Goal: Check status: Check status

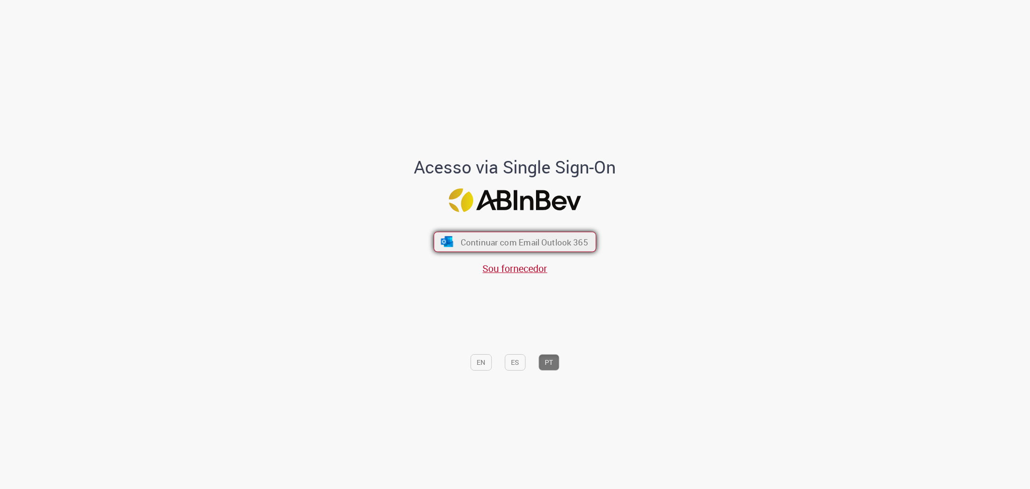
click at [546, 238] on span "Continuar com Email Outlook 365" at bounding box center [525, 241] width 128 height 11
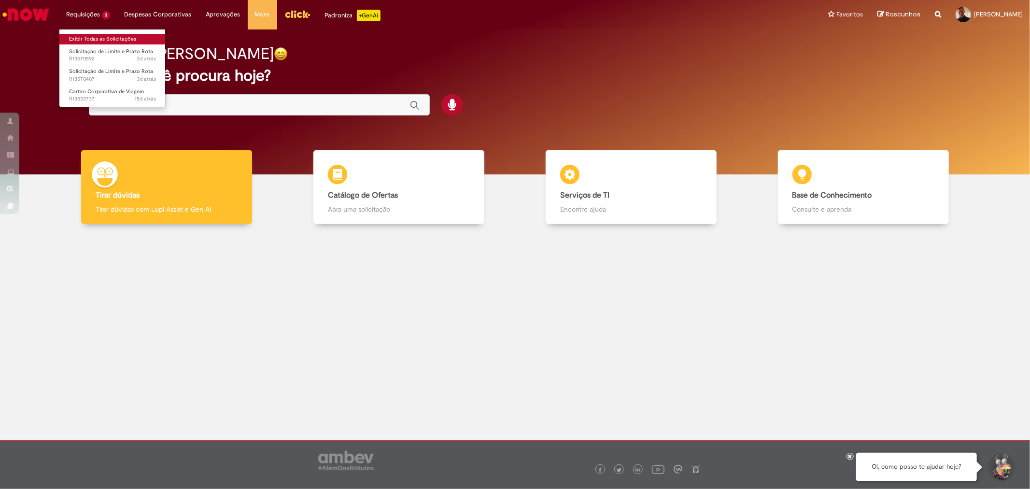
click at [79, 38] on link "Exibir Todas as Solicitações" at bounding box center [112, 39] width 106 height 11
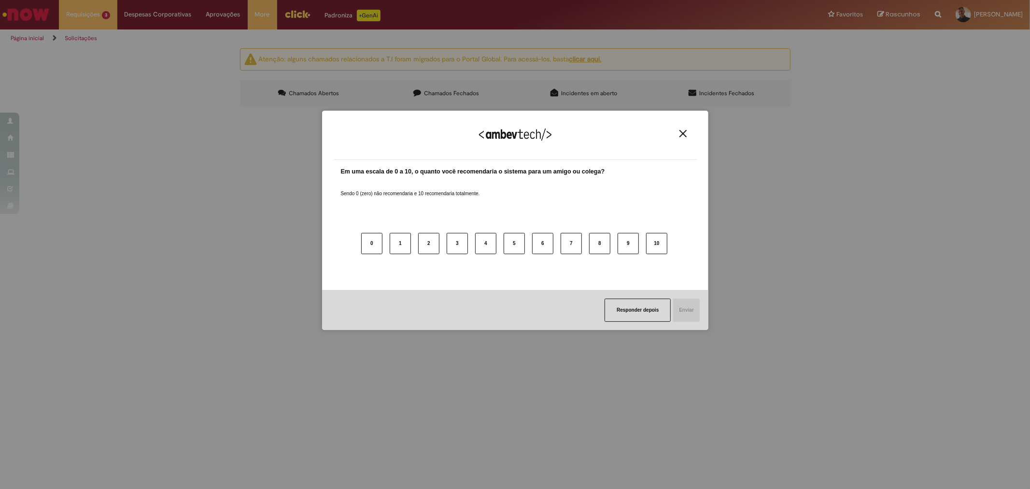
click at [682, 136] on img "Close" at bounding box center [683, 133] width 7 height 7
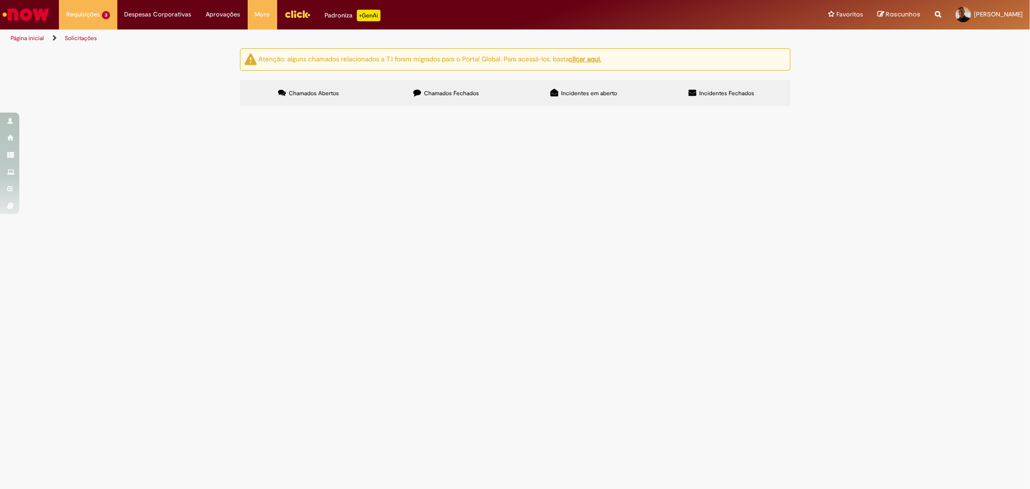
click at [0, 0] on span "Solicitação de Limite e Prazo Rota" at bounding box center [0, 0] width 0 height 0
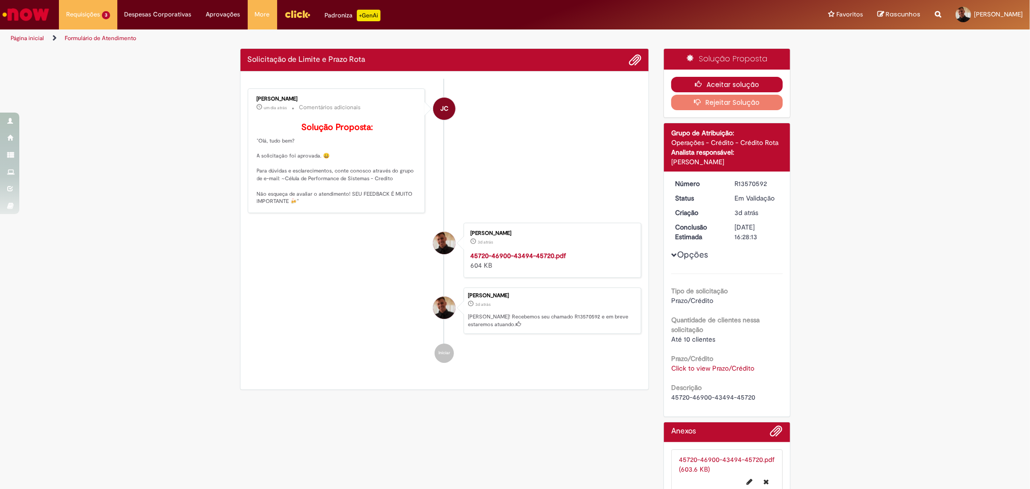
click at [709, 85] on button "Aceitar solução" at bounding box center [727, 84] width 112 height 15
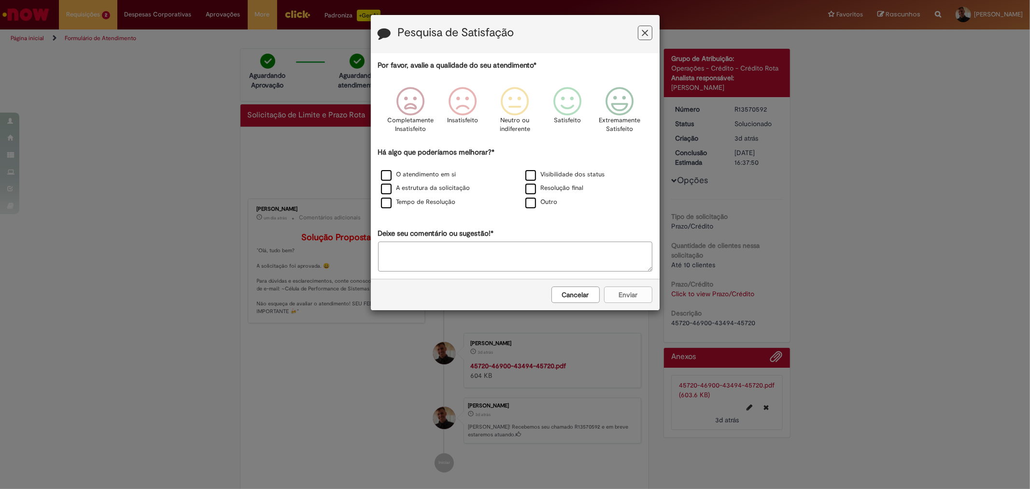
click at [646, 34] on icon "Feedback" at bounding box center [645, 33] width 6 height 10
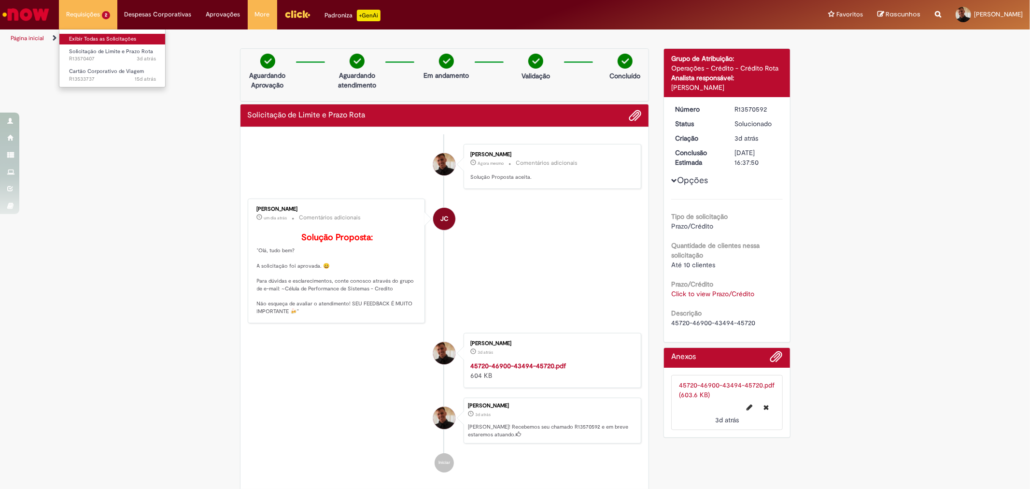
click at [90, 39] on link "Exibir Todas as Solicitações" at bounding box center [112, 39] width 106 height 11
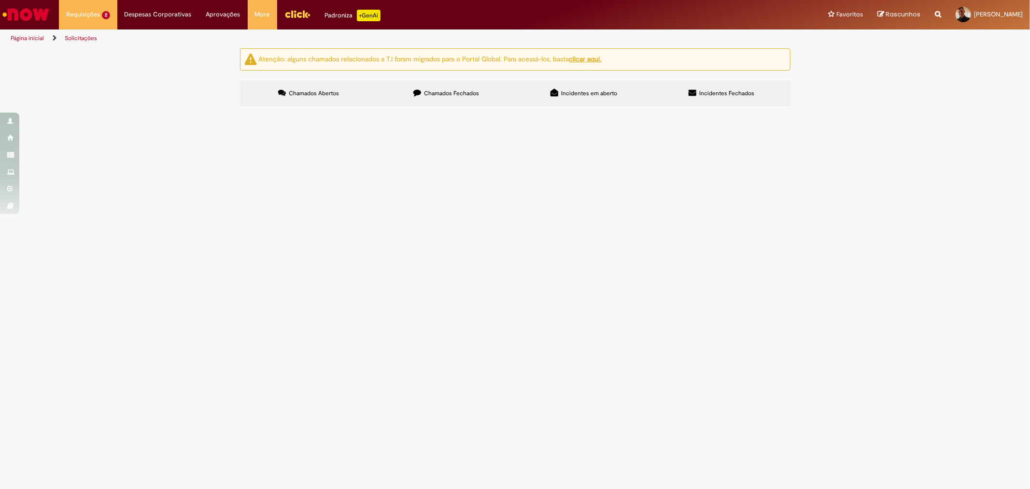
click at [0, 0] on td "pdv tem liberado pela matriz 35743 - 35k" at bounding box center [0, 0] width 0 height 0
click at [0, 0] on span "pdv tem liberado pela matriz 35743 - 35k" at bounding box center [0, 0] width 0 height 0
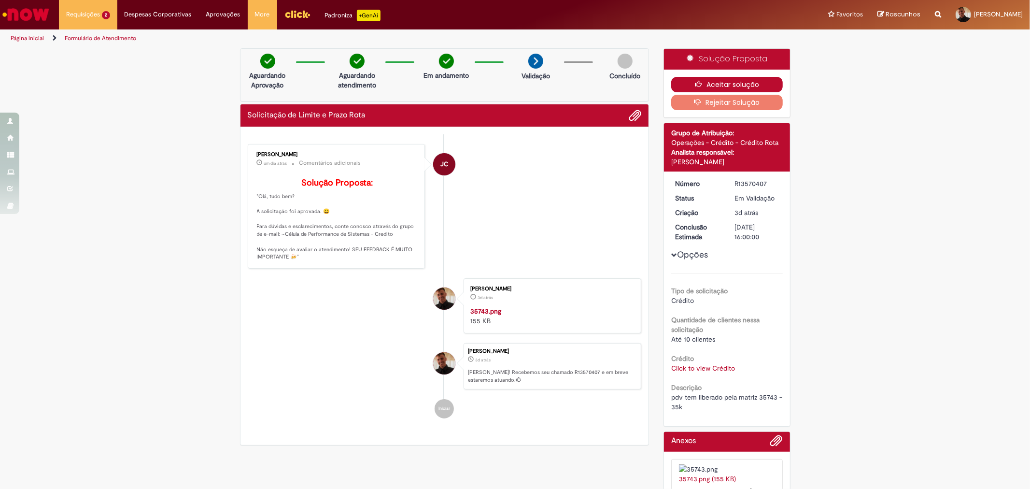
click at [749, 80] on button "Aceitar solução" at bounding box center [727, 84] width 112 height 15
